Goal: Information Seeking & Learning: Learn about a topic

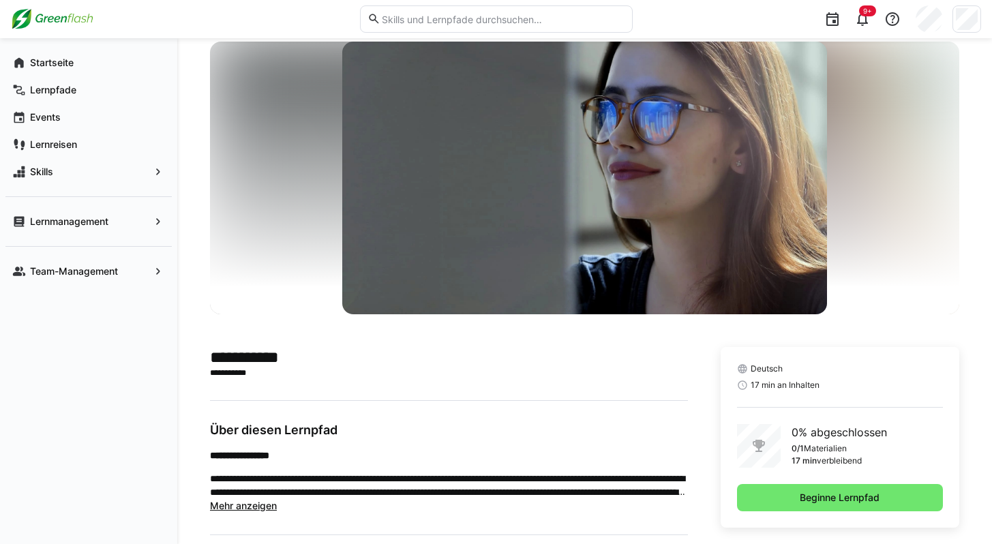
scroll to position [207, 0]
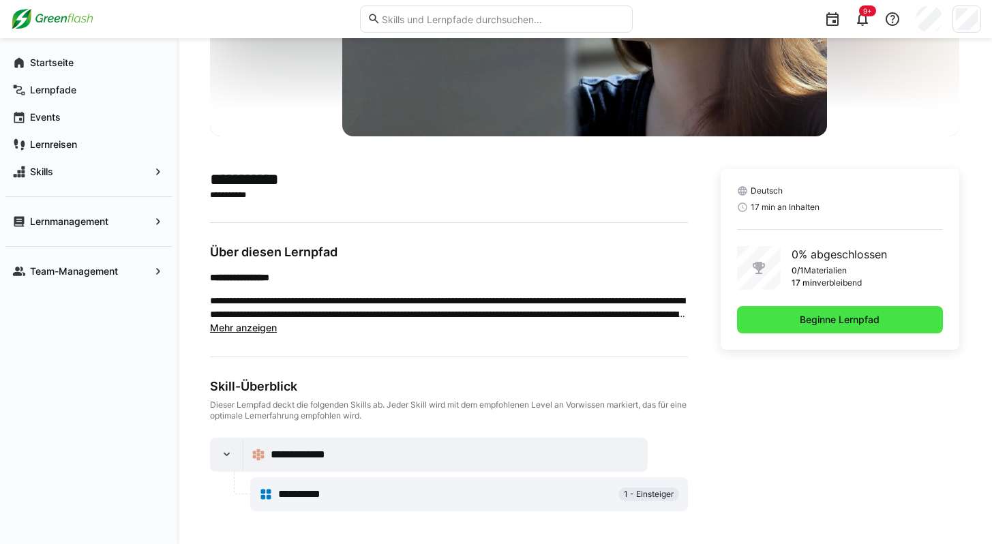
click at [794, 322] on span "Beginne Lernpfad" at bounding box center [840, 319] width 206 height 27
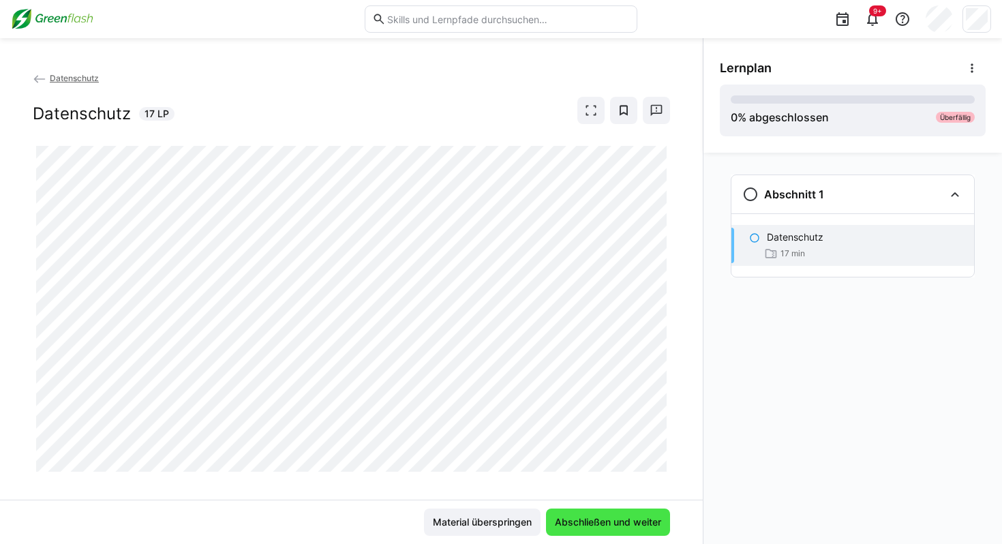
click at [602, 511] on span "Abschließen und weiter" at bounding box center [608, 522] width 124 height 27
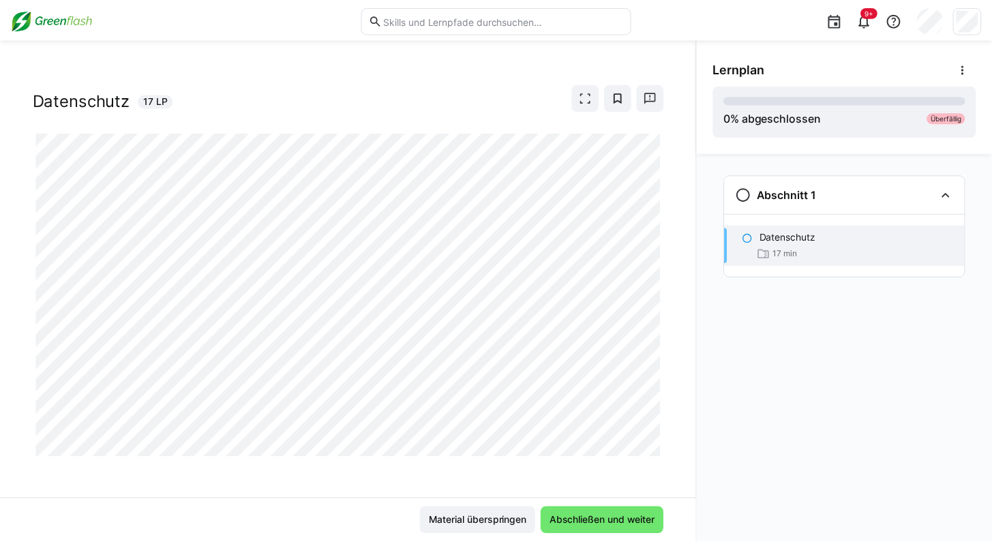
scroll to position [16, 0]
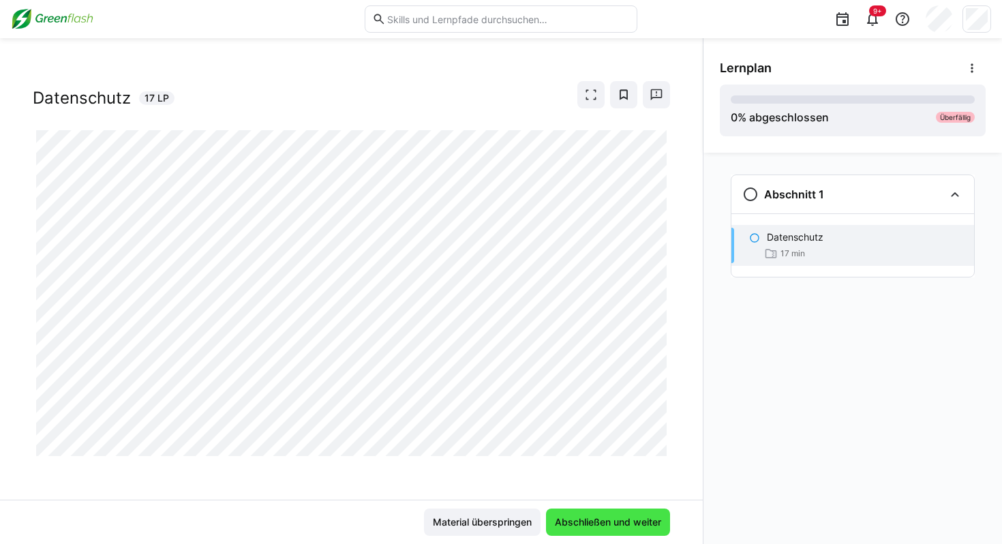
click at [590, 516] on span "Abschließen und weiter" at bounding box center [608, 522] width 110 height 14
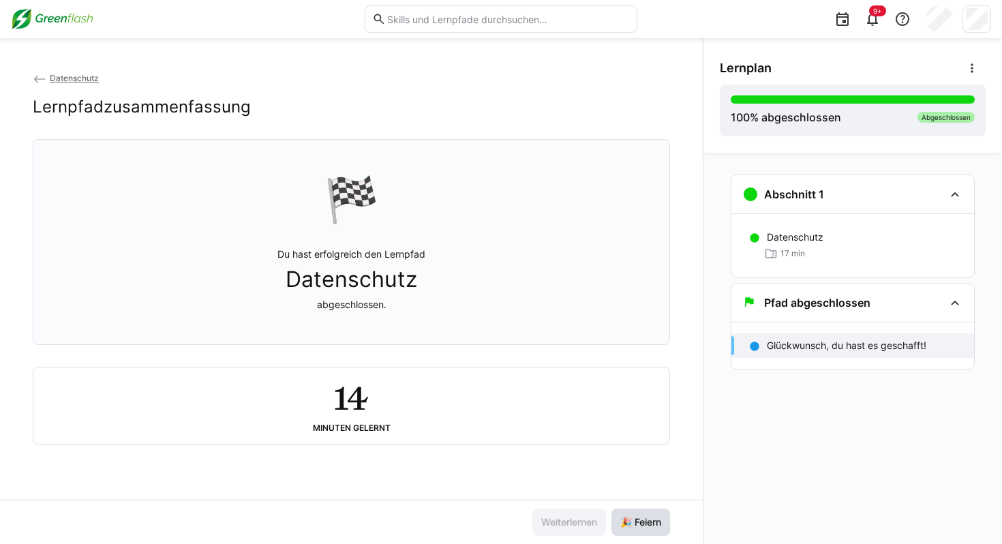
click at [633, 522] on span "🎉 Feiern" at bounding box center [640, 522] width 45 height 14
click at [72, 78] on span "Datenschutz" at bounding box center [74, 78] width 49 height 10
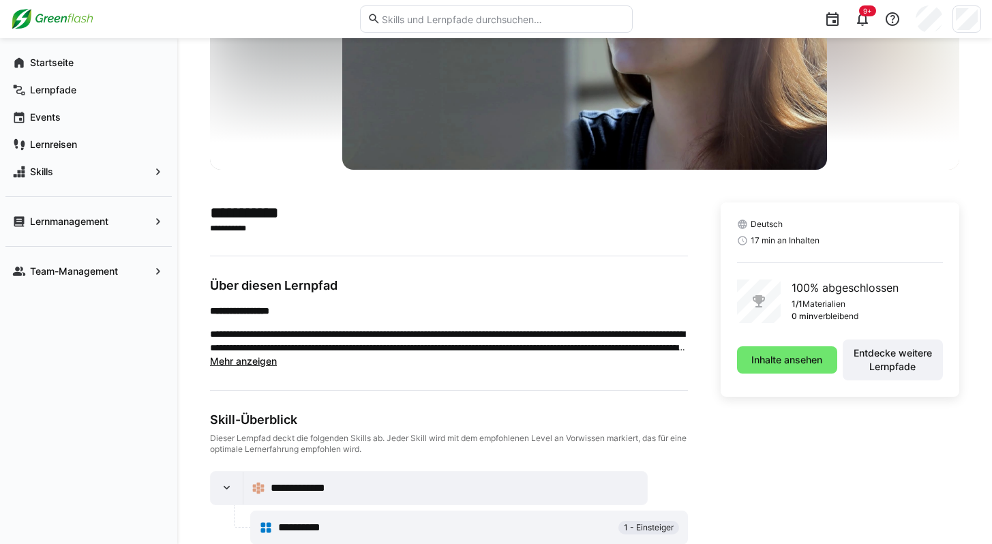
scroll to position [187, 0]
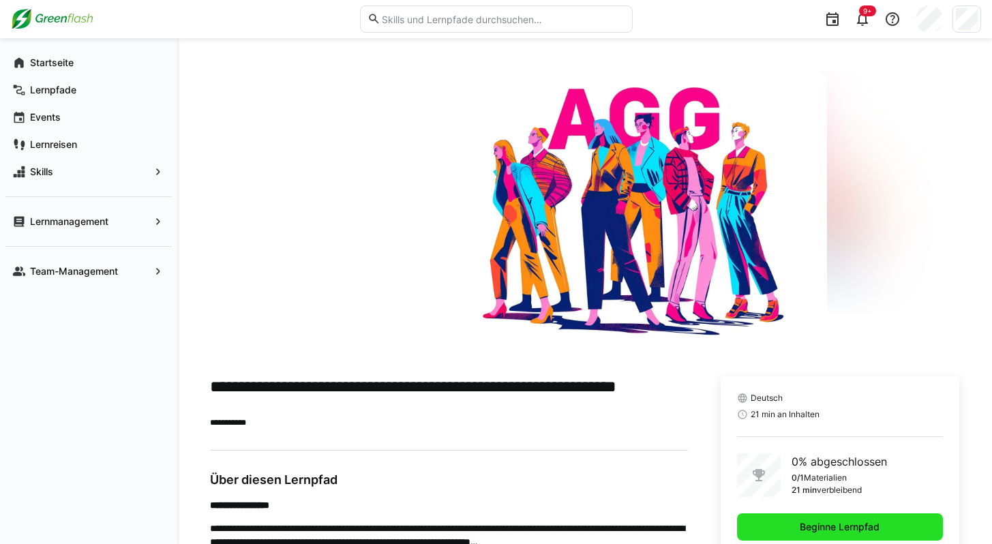
click at [849, 529] on span "Beginne Lernpfad" at bounding box center [840, 527] width 84 height 14
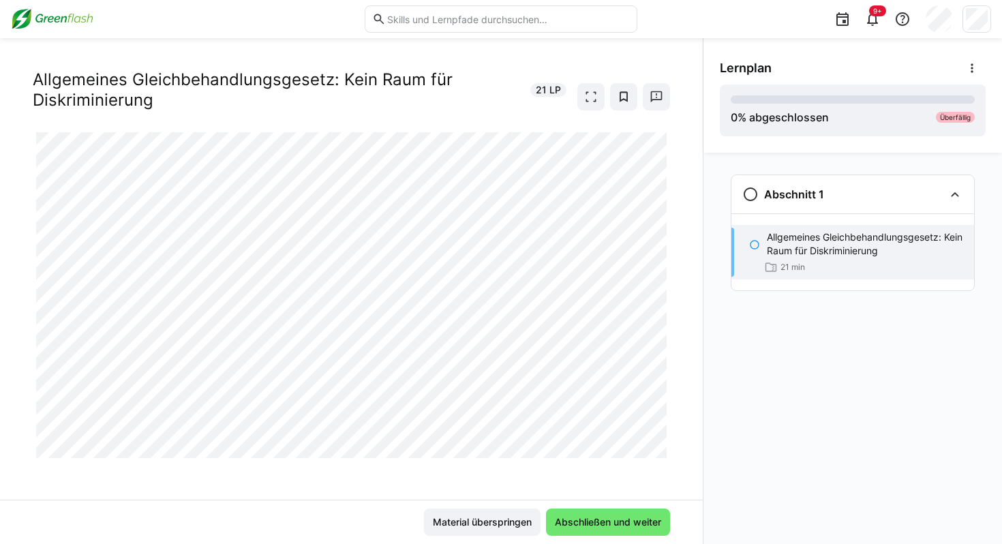
scroll to position [30, 0]
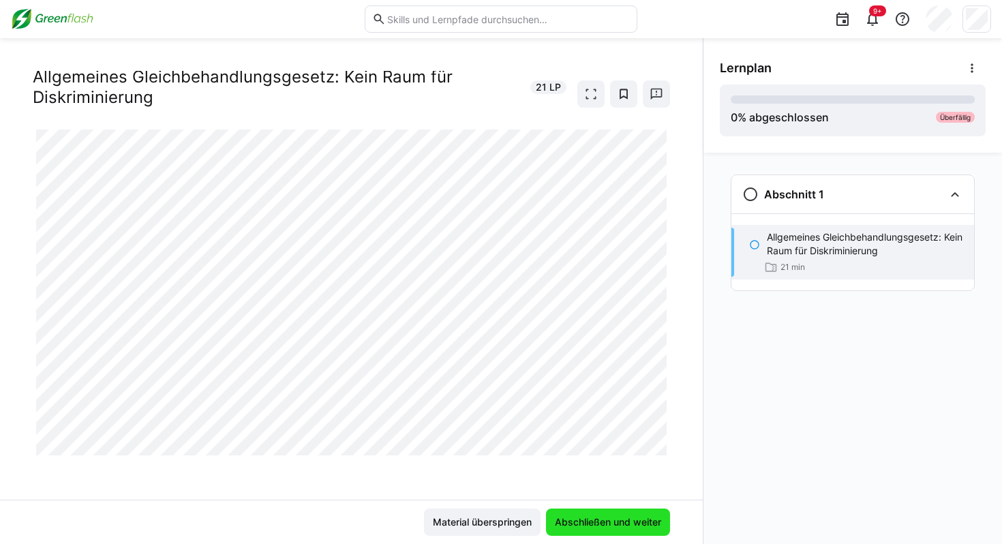
click at [627, 522] on span "Abschließen und weiter" at bounding box center [608, 522] width 110 height 14
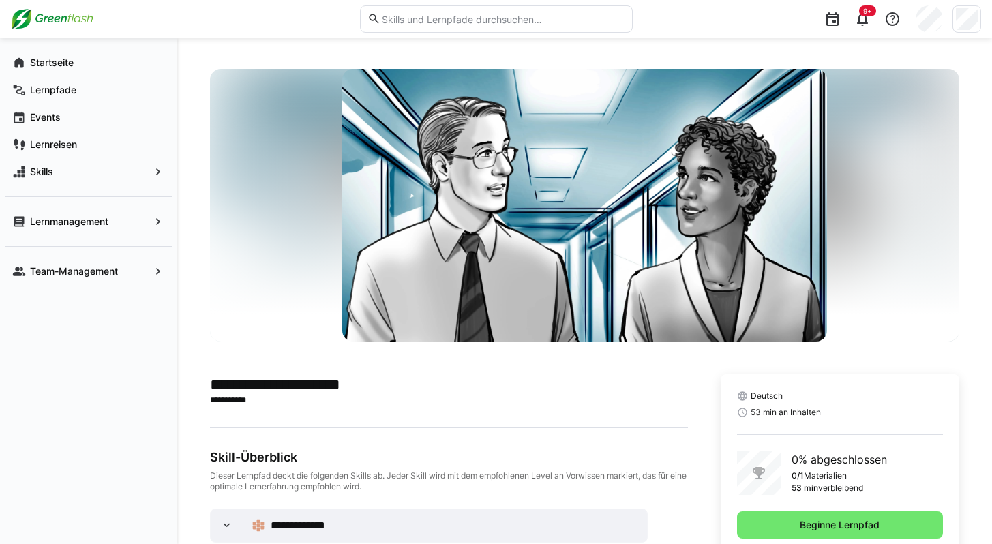
scroll to position [3, 0]
